Goal: Task Accomplishment & Management: Manage account settings

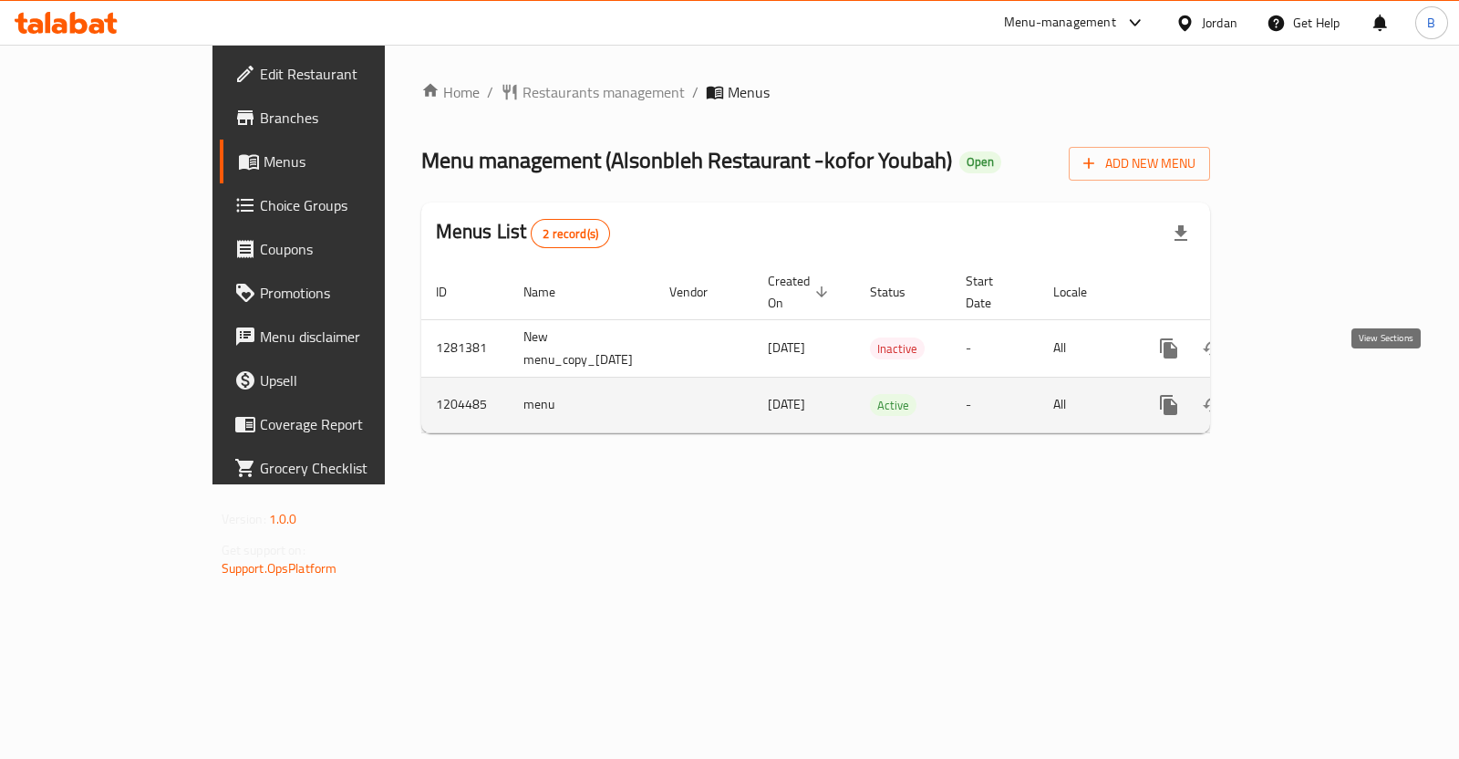
click at [1311, 394] on icon "enhanced table" at bounding box center [1301, 405] width 22 height 22
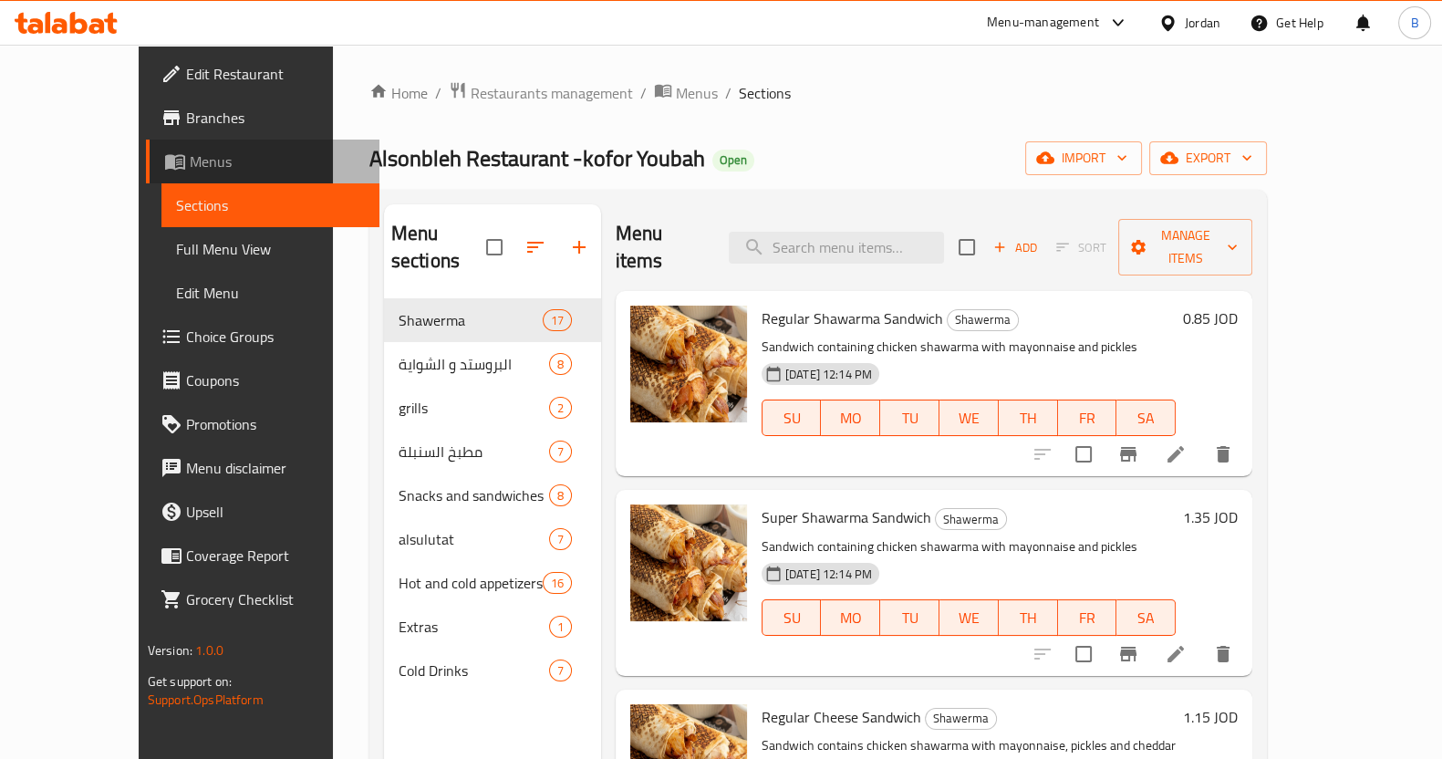
click at [146, 175] on link "Menus" at bounding box center [262, 162] width 233 height 44
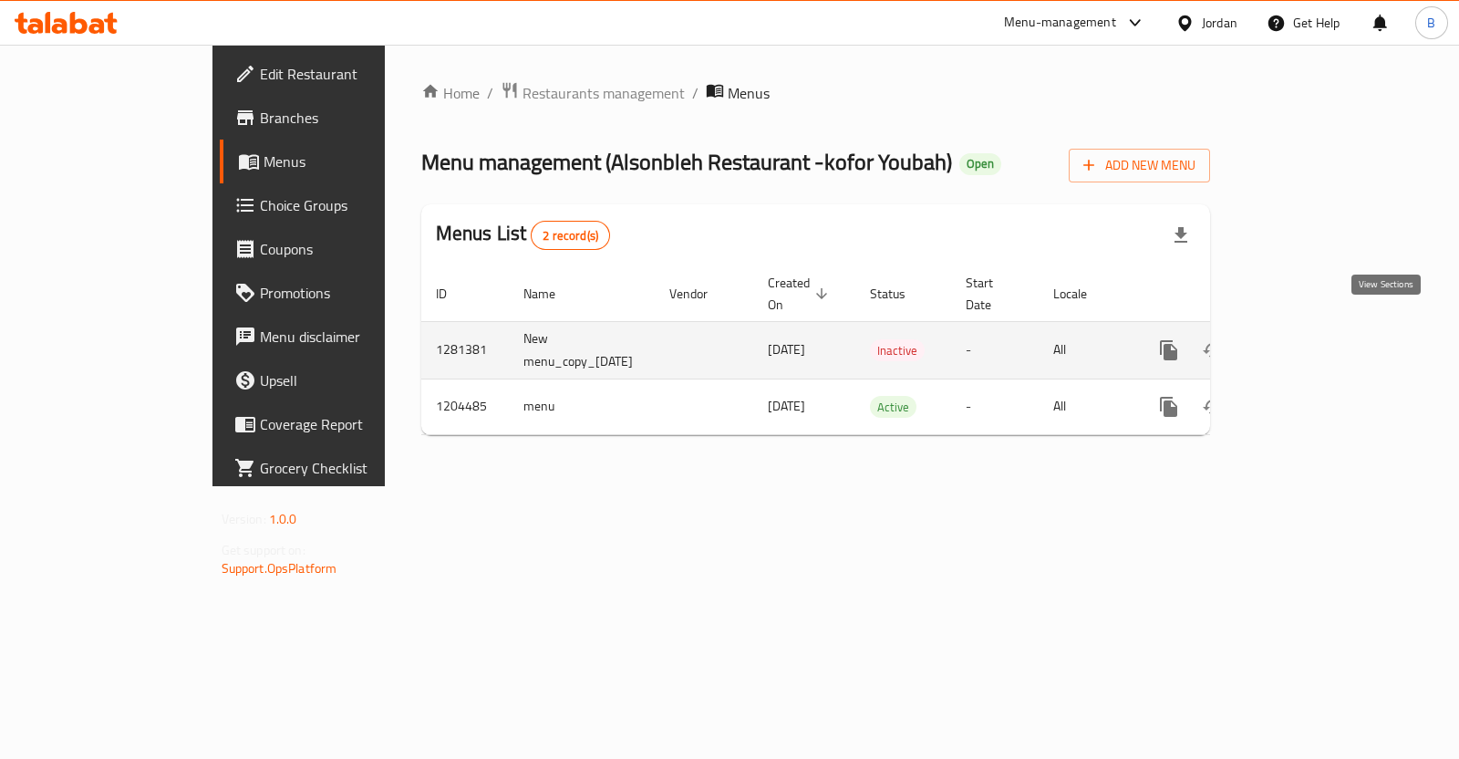
click at [1311, 339] on icon "enhanced table" at bounding box center [1301, 350] width 22 height 22
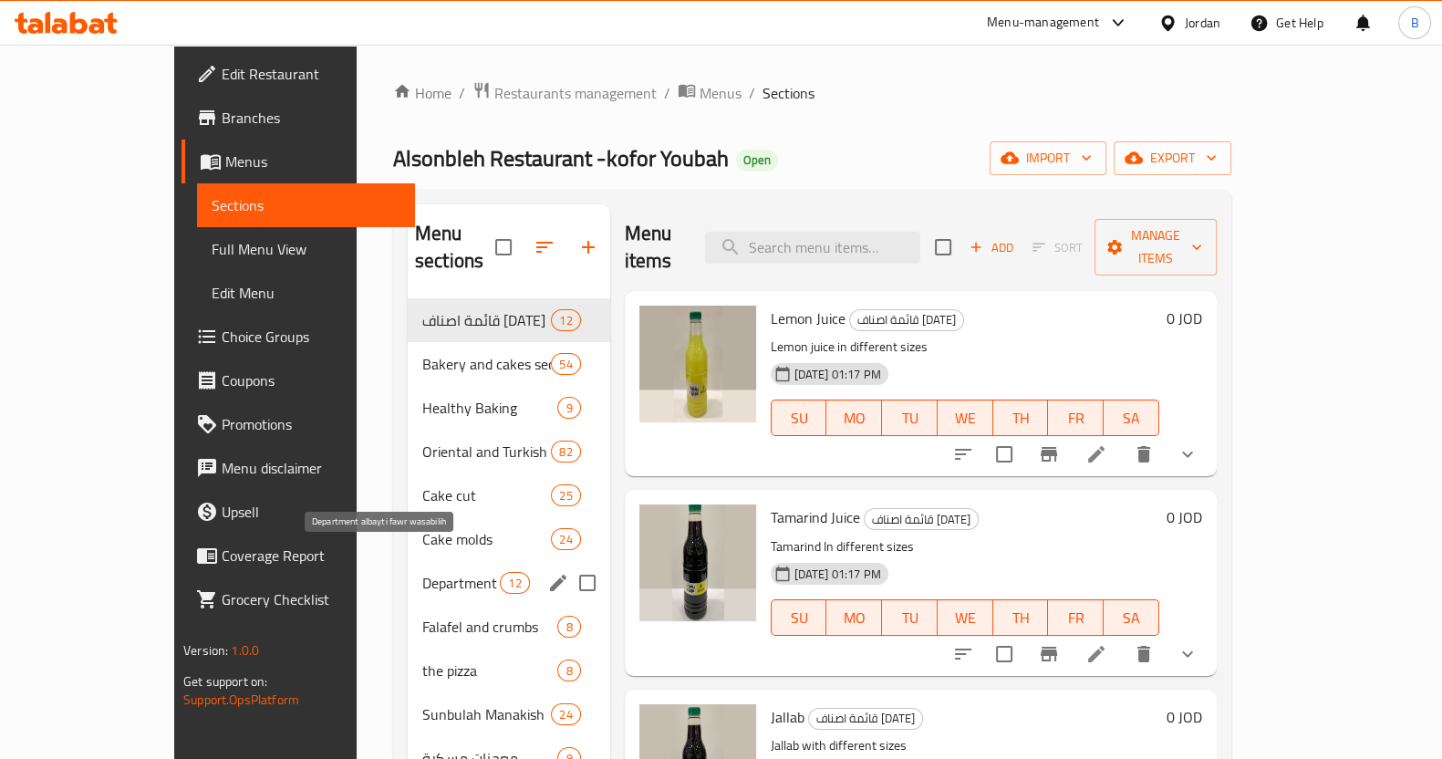
scroll to position [1, 0]
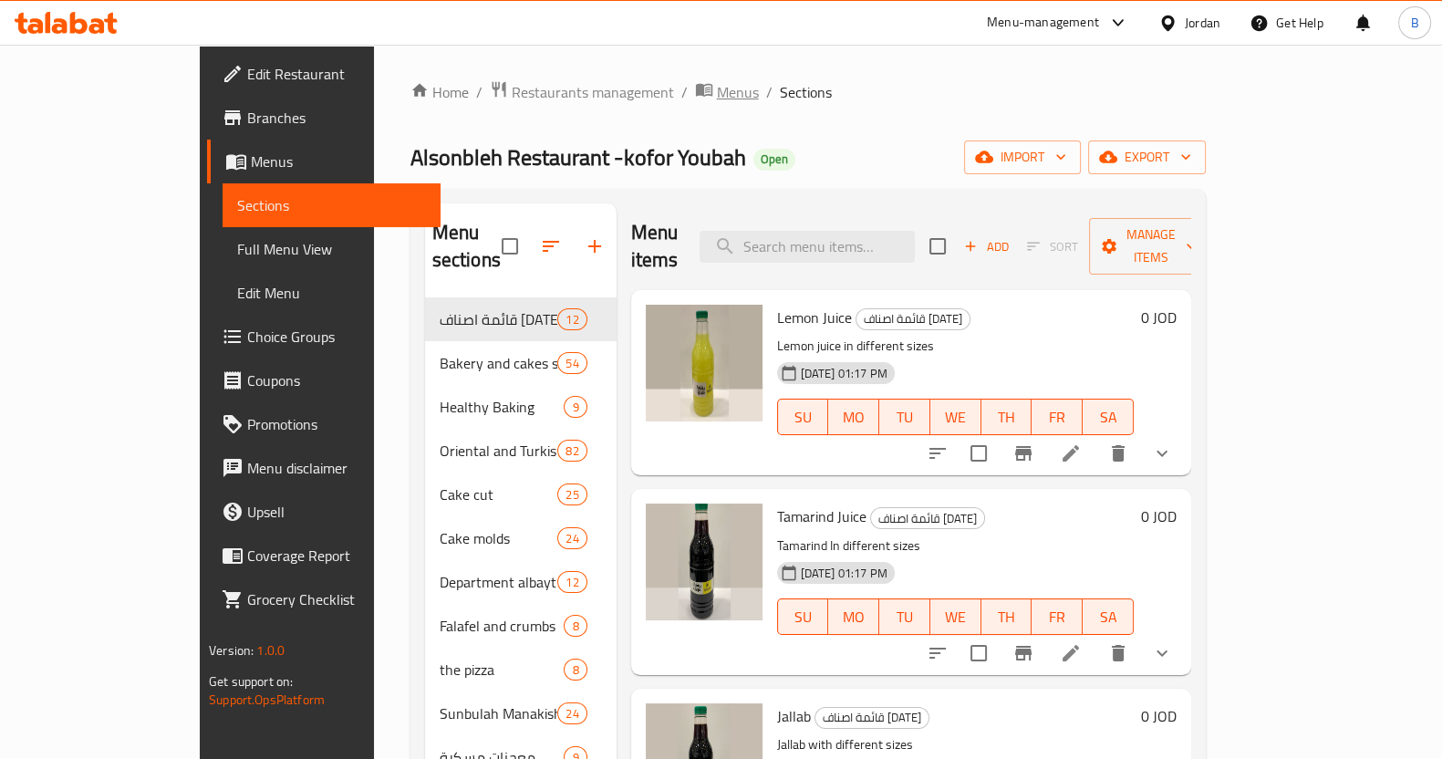
click at [717, 84] on span "Menus" at bounding box center [738, 92] width 42 height 22
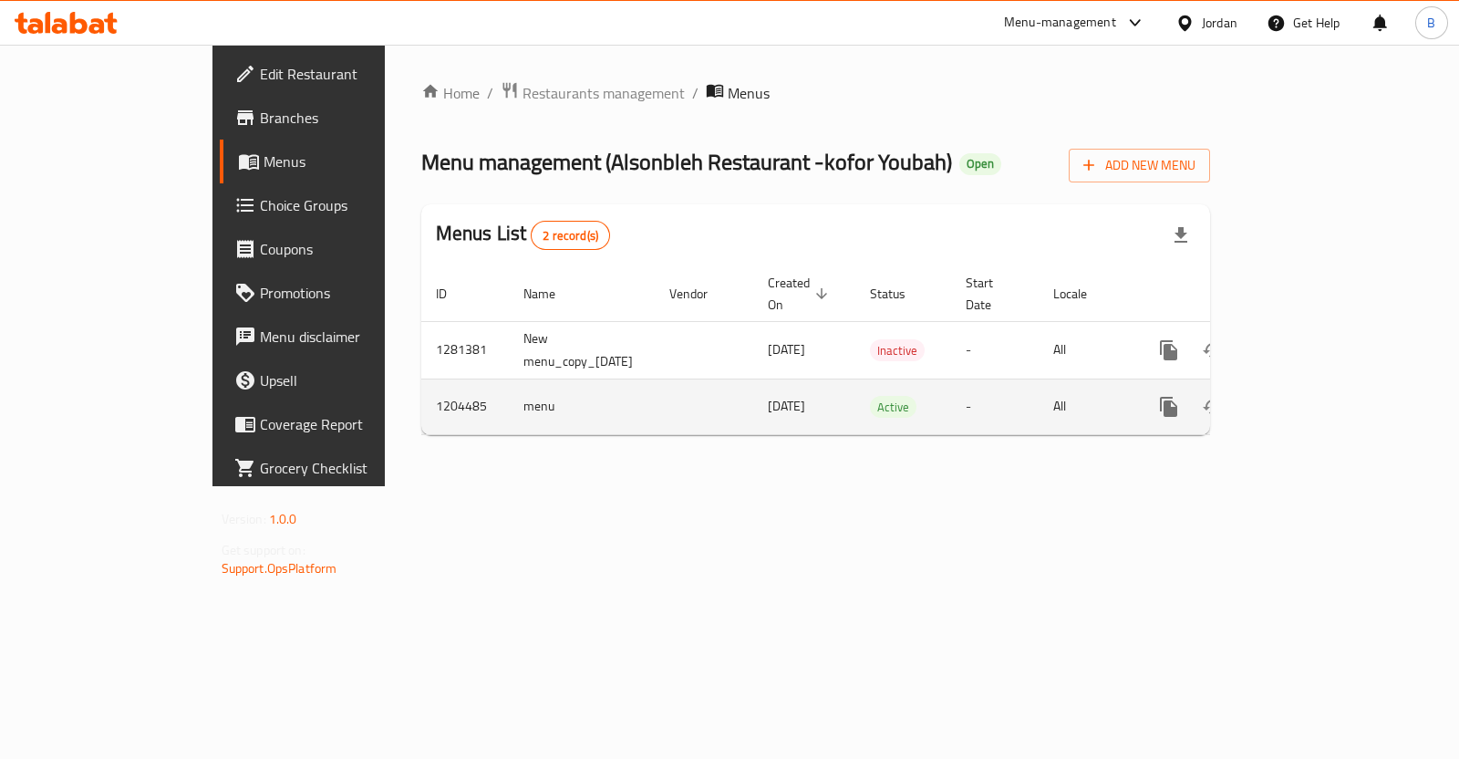
click at [753, 396] on td "[DATE]" at bounding box center [804, 406] width 102 height 56
click at [655, 394] on td "enhanced table" at bounding box center [704, 406] width 98 height 56
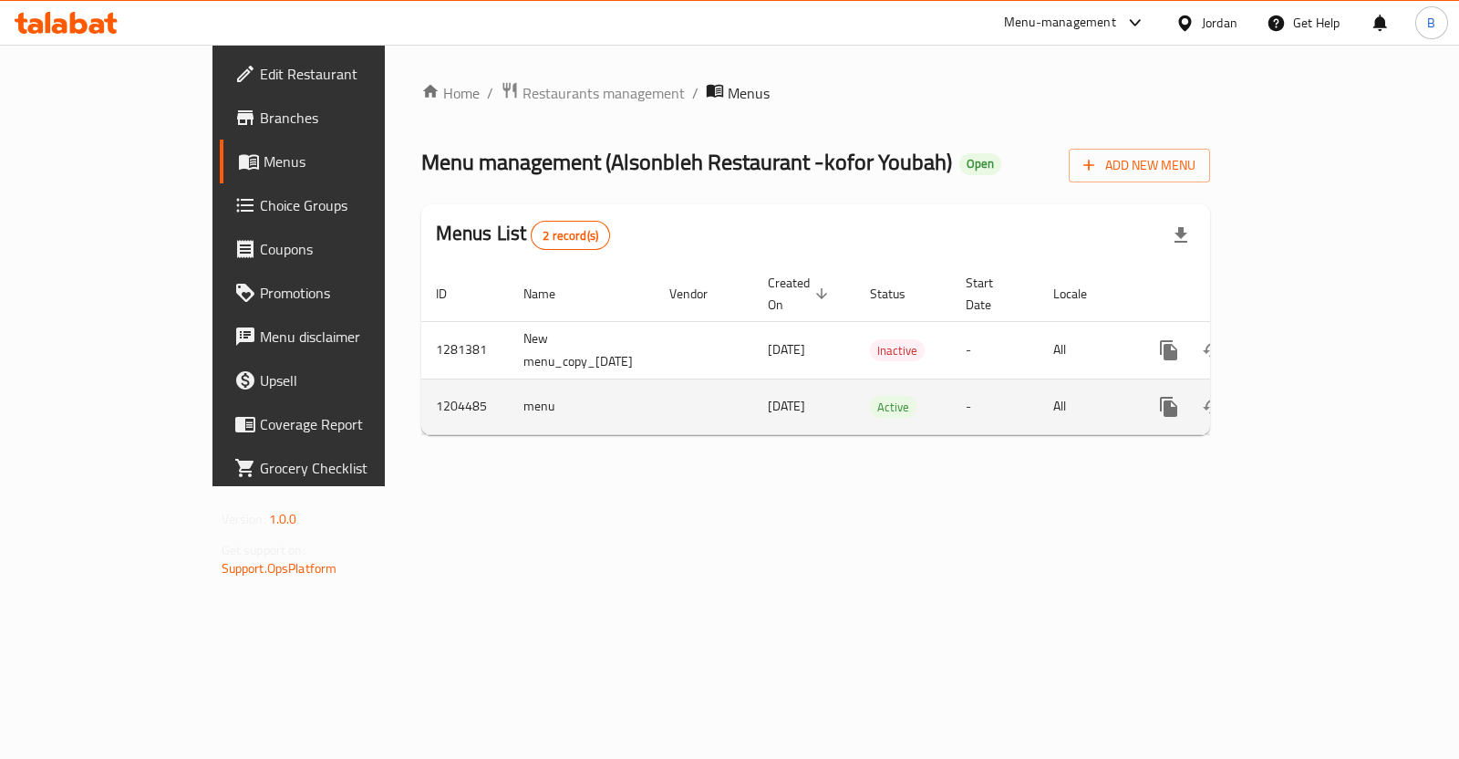
click at [655, 385] on td "enhanced table" at bounding box center [704, 406] width 98 height 56
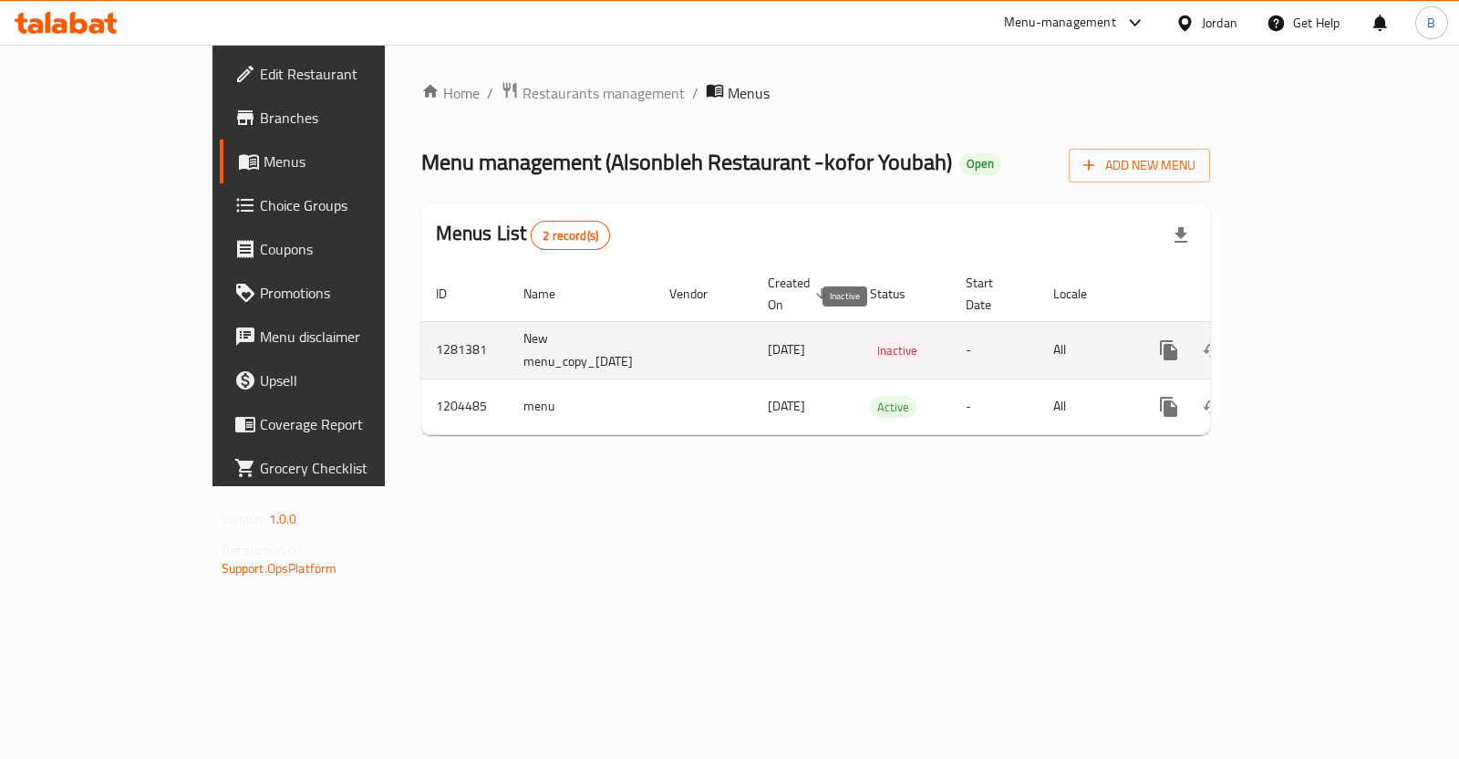
click at [870, 340] on span "Inactive" at bounding box center [897, 350] width 55 height 21
click at [1263, 342] on icon "enhanced table" at bounding box center [1256, 350] width 13 height 16
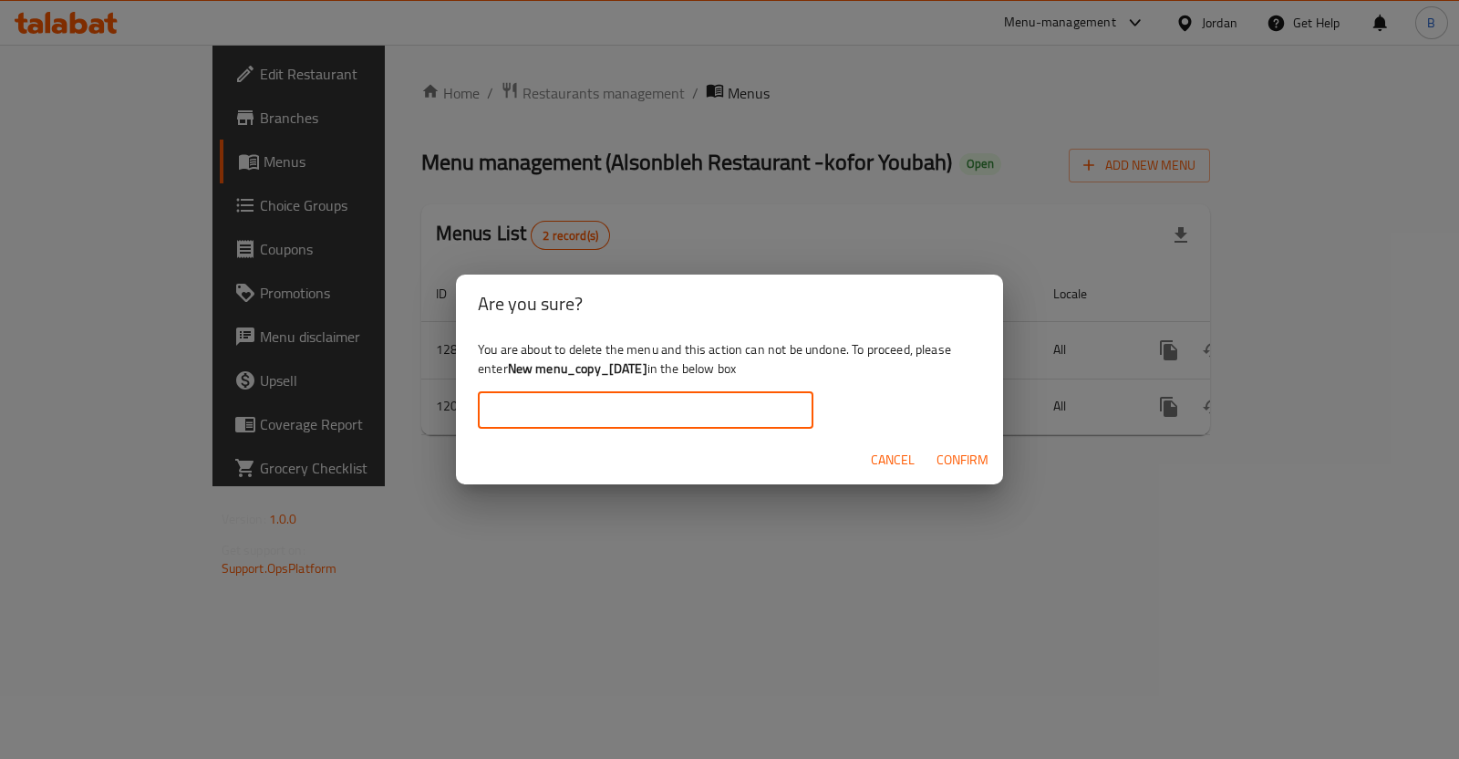
click at [771, 415] on input "text" at bounding box center [646, 410] width 336 height 36
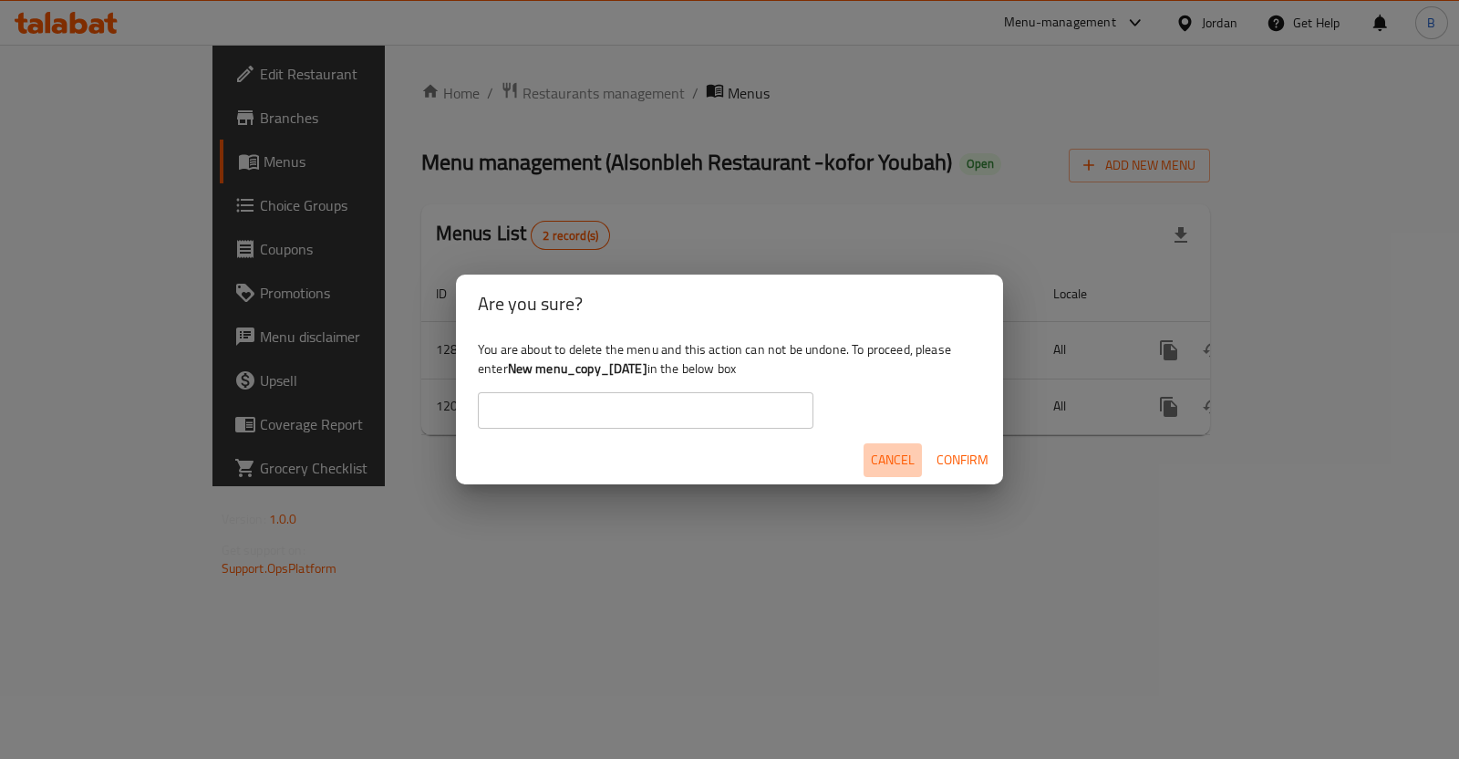
click at [886, 469] on span "Cancel" at bounding box center [893, 460] width 44 height 23
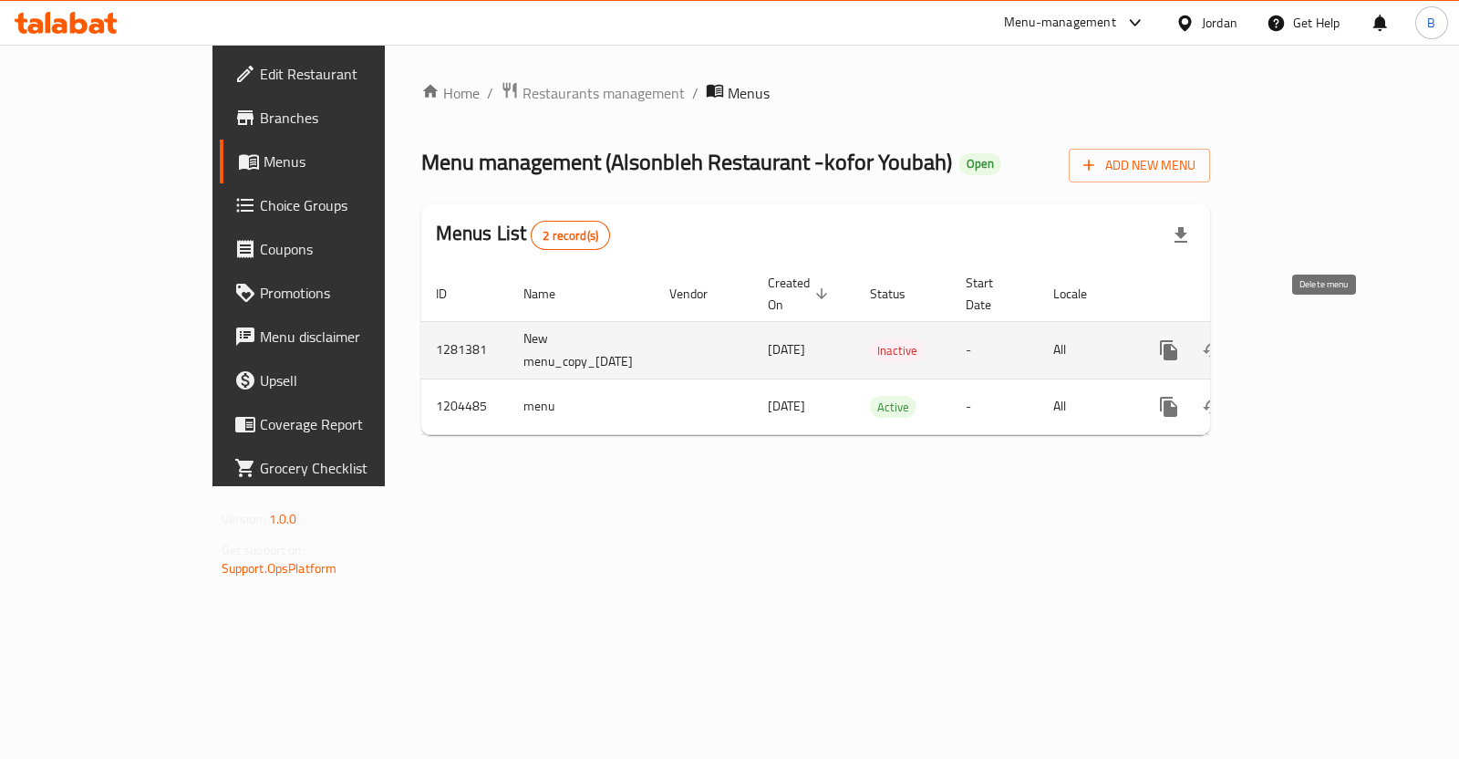
click at [1268, 339] on icon "enhanced table" at bounding box center [1257, 350] width 22 height 22
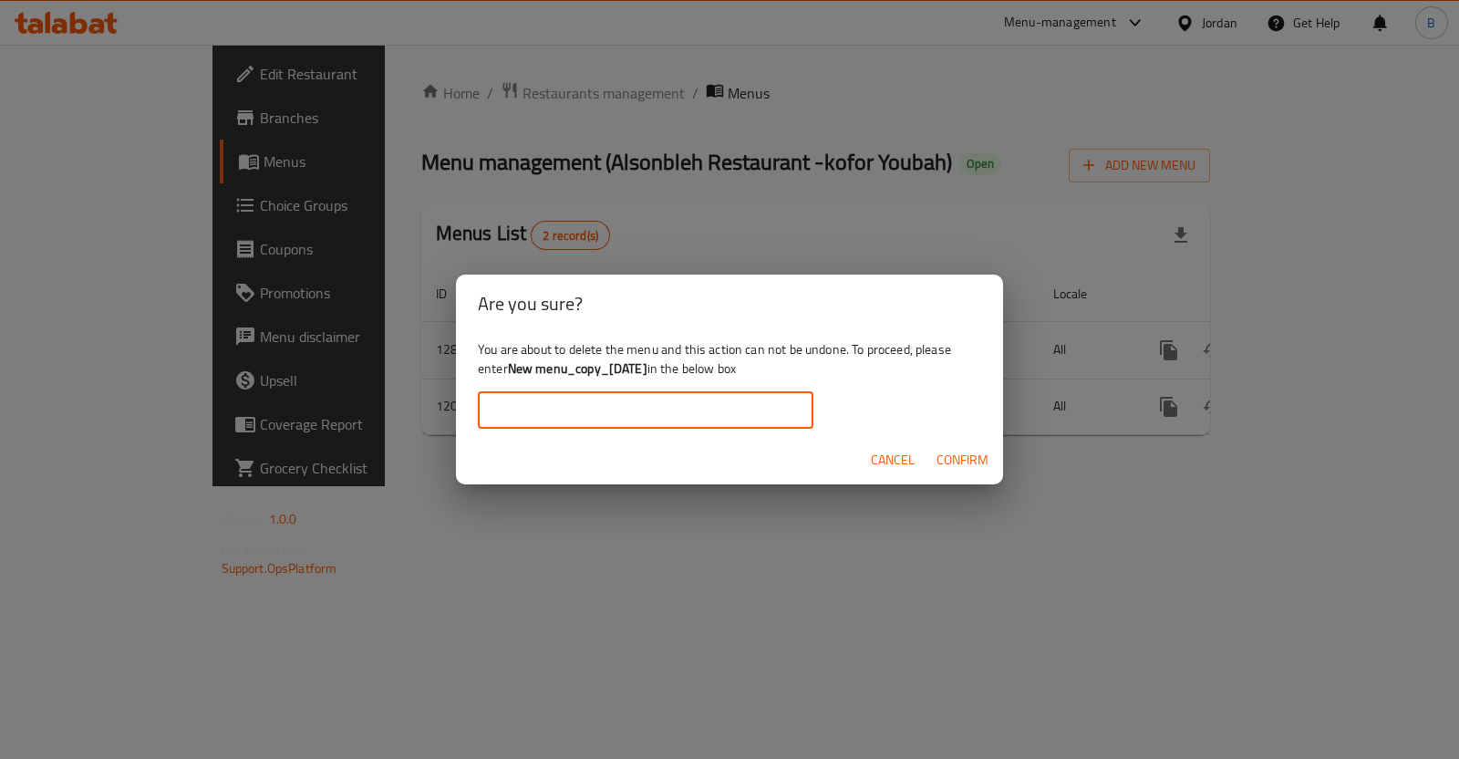
click at [689, 412] on input "text" at bounding box center [646, 410] width 336 height 36
click at [689, 409] on input "text" at bounding box center [646, 410] width 336 height 36
click at [889, 376] on div "You are about to delete the menu and this action can not be undone. To proceed,…" at bounding box center [729, 384] width 547 height 102
click at [884, 456] on span "Cancel" at bounding box center [893, 460] width 44 height 23
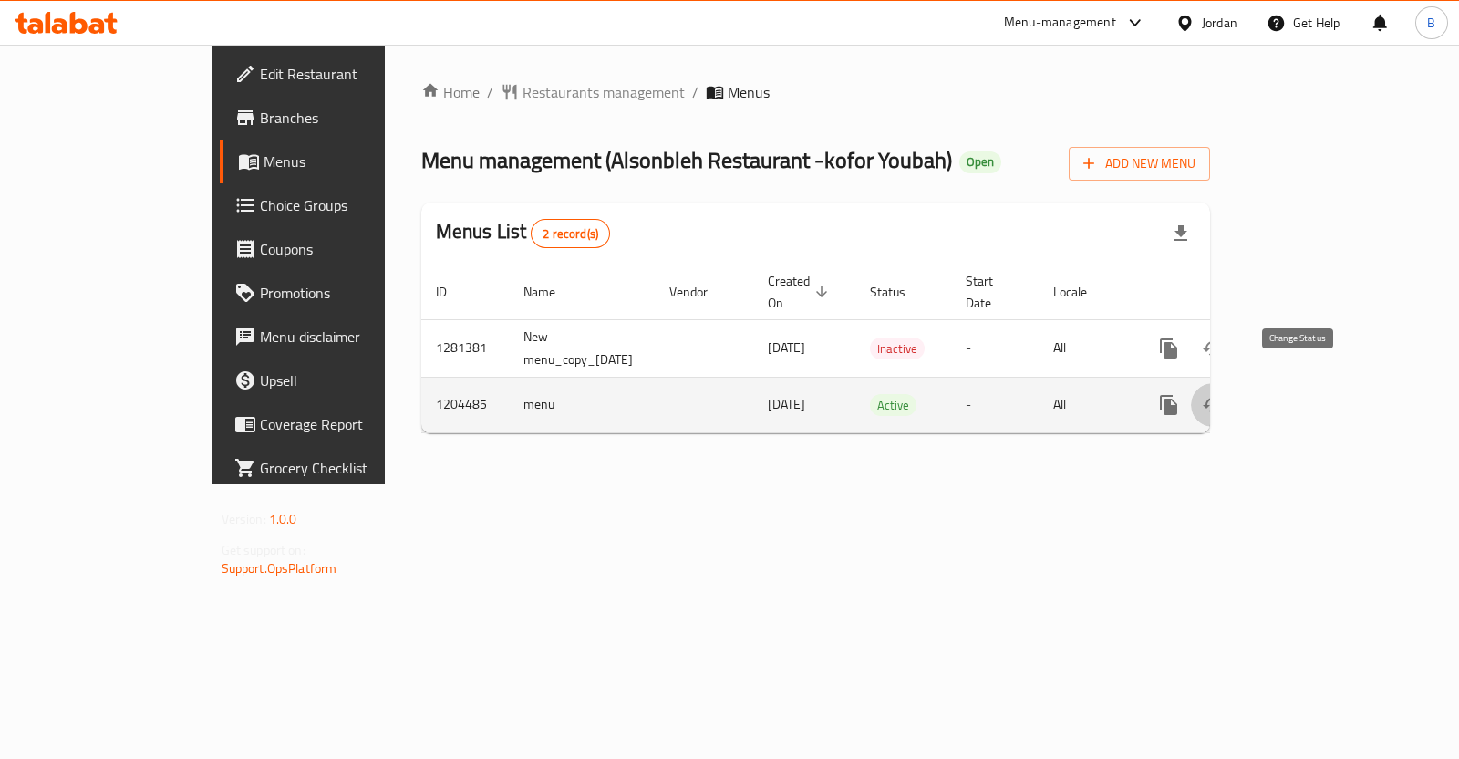
click at [1224, 394] on icon "enhanced table" at bounding box center [1213, 405] width 22 height 22
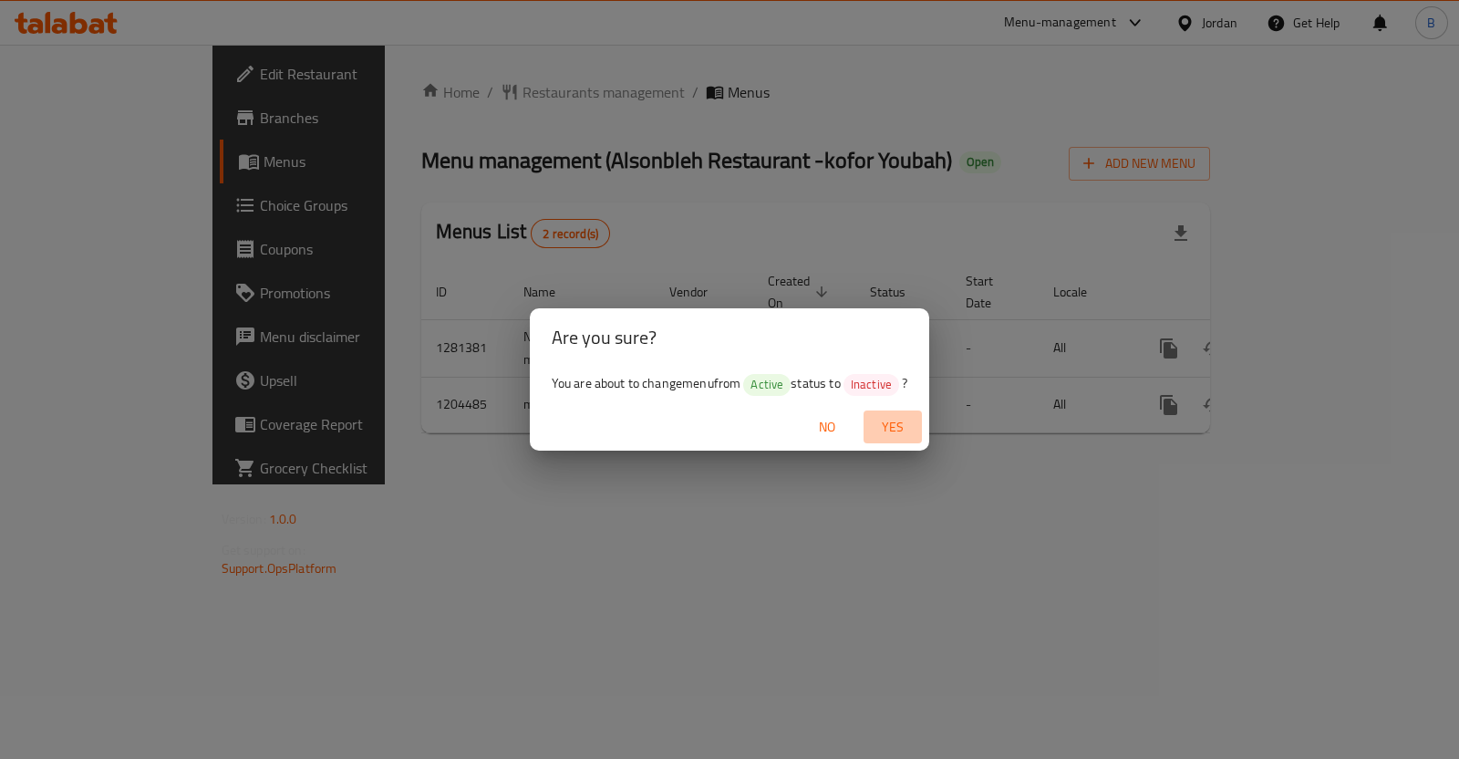
click at [911, 427] on span "Yes" at bounding box center [893, 427] width 44 height 23
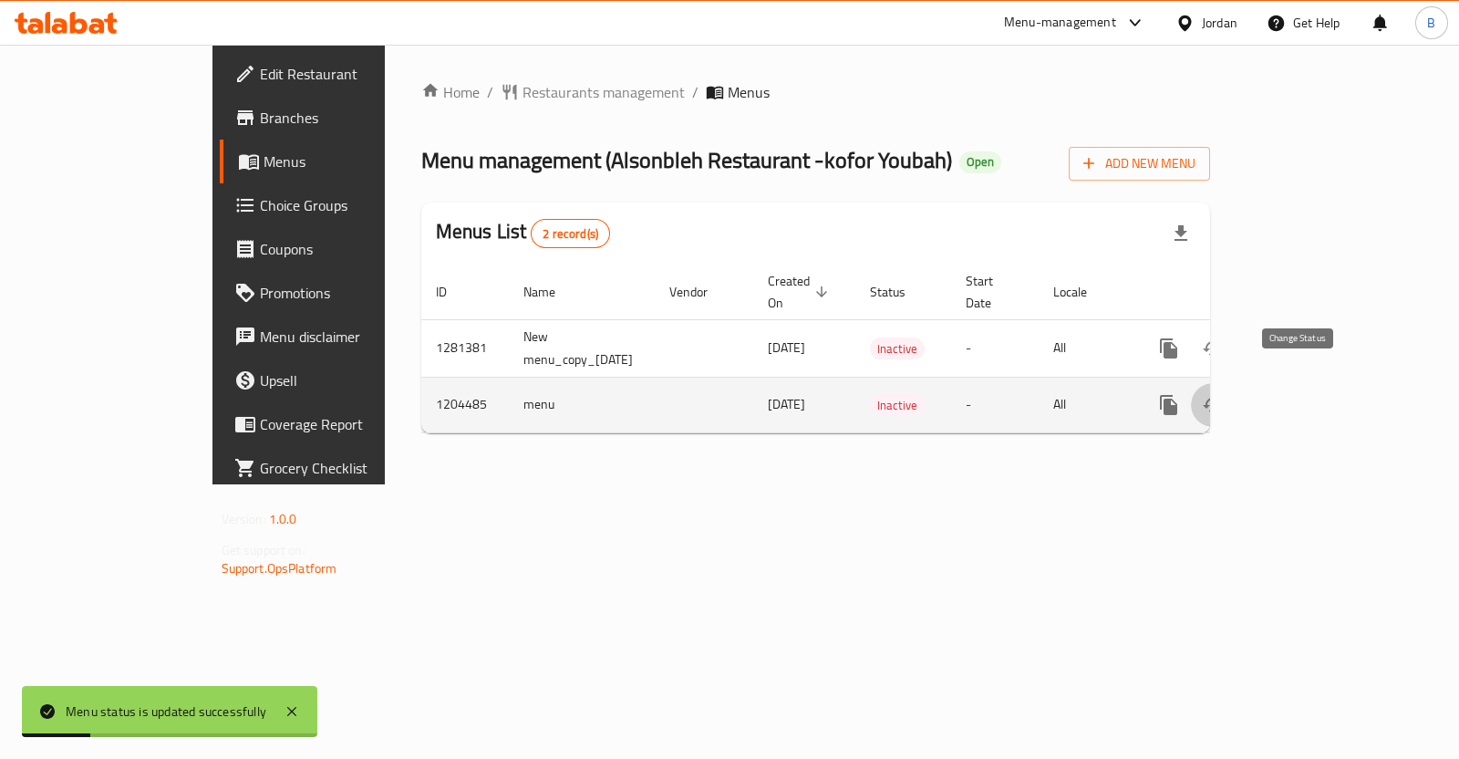
click at [1224, 394] on icon "enhanced table" at bounding box center [1213, 405] width 22 height 22
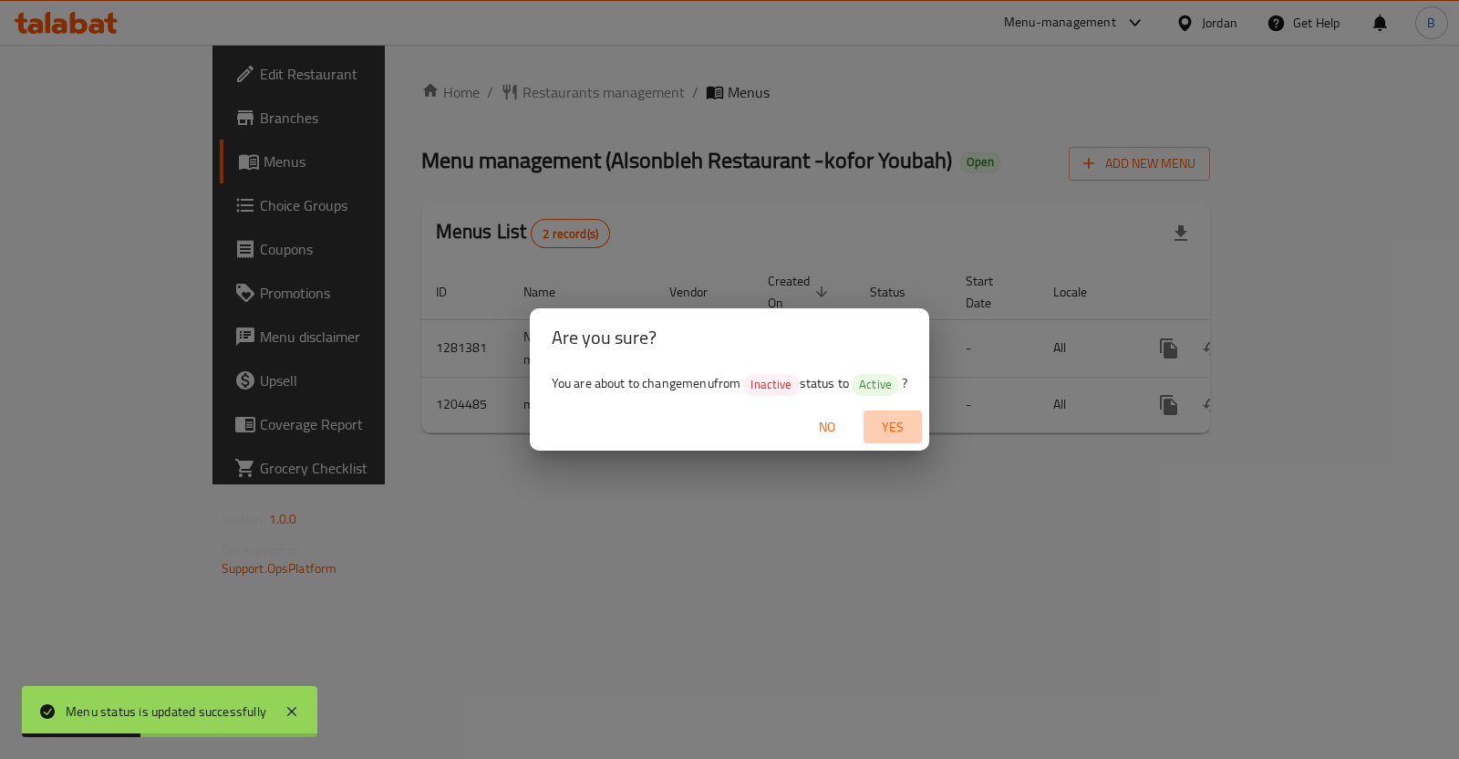
click at [896, 416] on span "Yes" at bounding box center [893, 427] width 44 height 23
